Goal: Find specific page/section: Find specific page/section

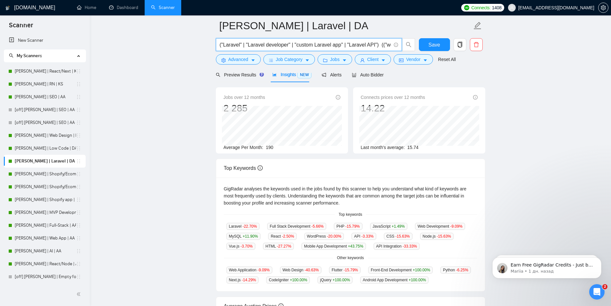
click at [29, 143] on link "[PERSON_NAME] | Low Code | DA" at bounding box center [45, 148] width 61 height 13
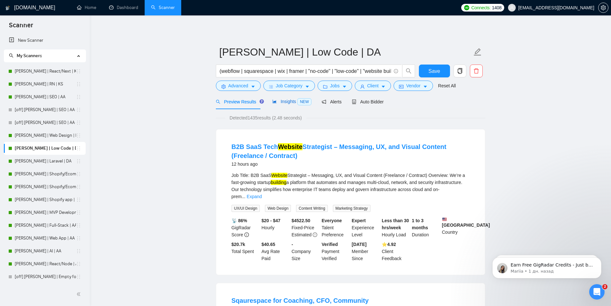
click at [281, 100] on span "Insights NEW" at bounding box center [291, 101] width 39 height 5
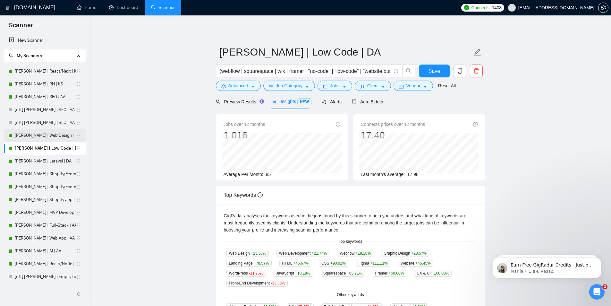
click at [27, 135] on link "[PERSON_NAME] | Web Design | DA" at bounding box center [45, 135] width 61 height 13
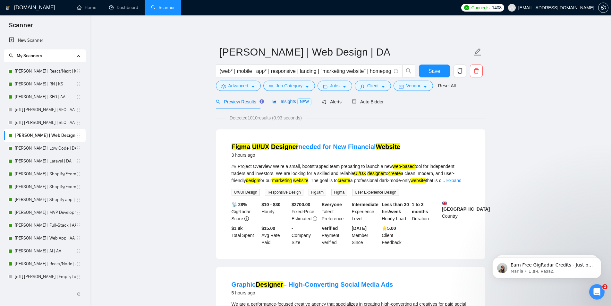
click at [283, 102] on span "Insights NEW" at bounding box center [291, 101] width 39 height 5
